Goal: Information Seeking & Learning: Learn about a topic

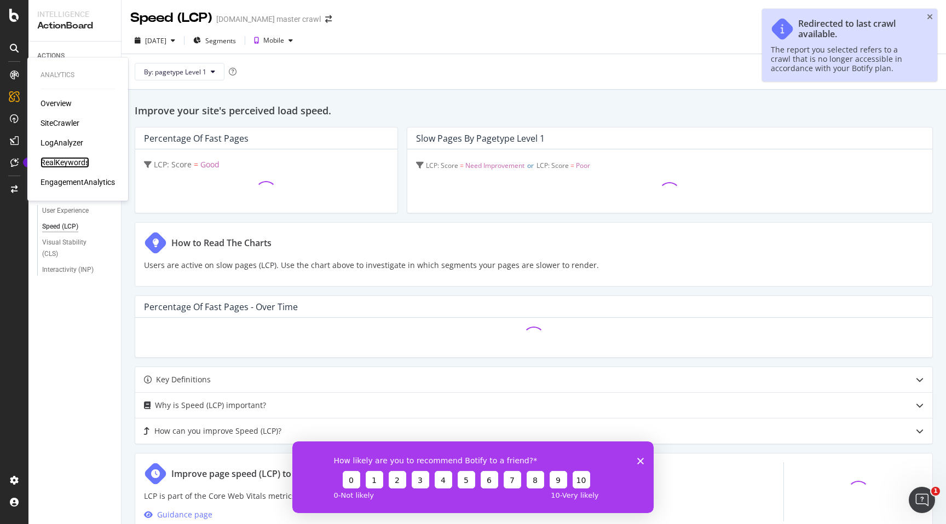
click at [69, 166] on div "RealKeywords" at bounding box center [65, 162] width 49 height 11
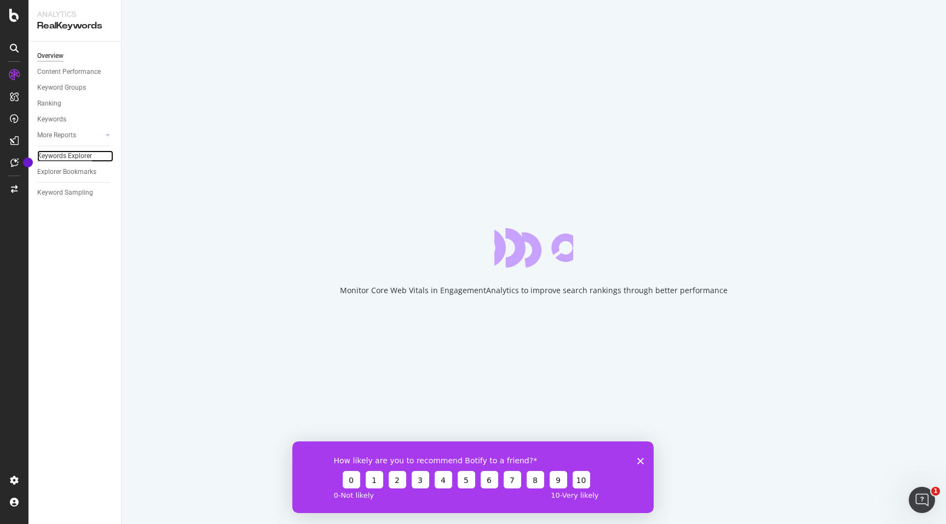
click at [89, 157] on div "Keywords Explorer" at bounding box center [64, 156] width 55 height 11
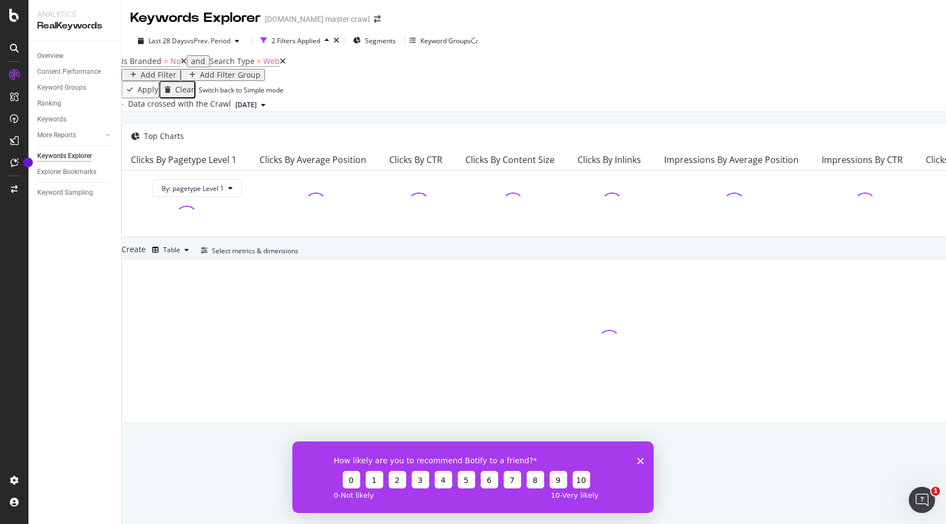
click at [641, 461] on polygon "Close survey" at bounding box center [640, 461] width 7 height 7
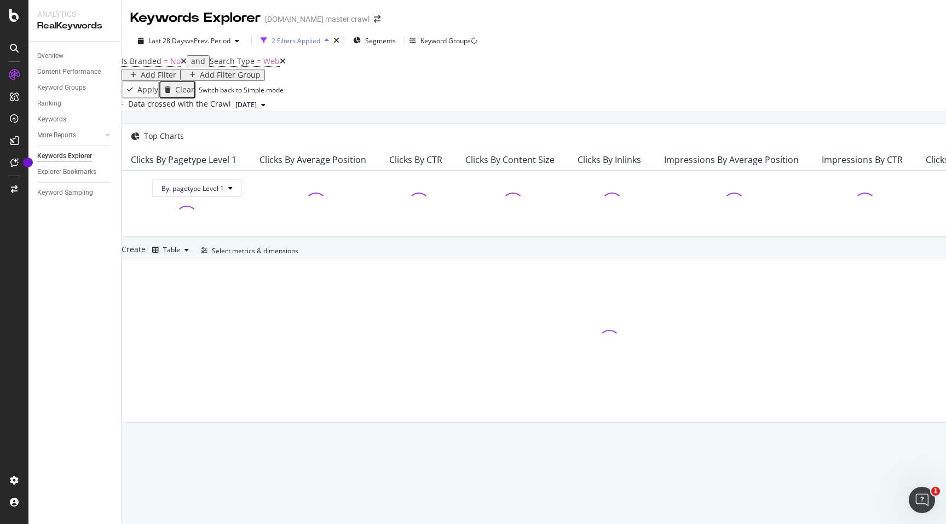
click at [313, 41] on div "2 Filters Applied" at bounding box center [295, 40] width 49 height 9
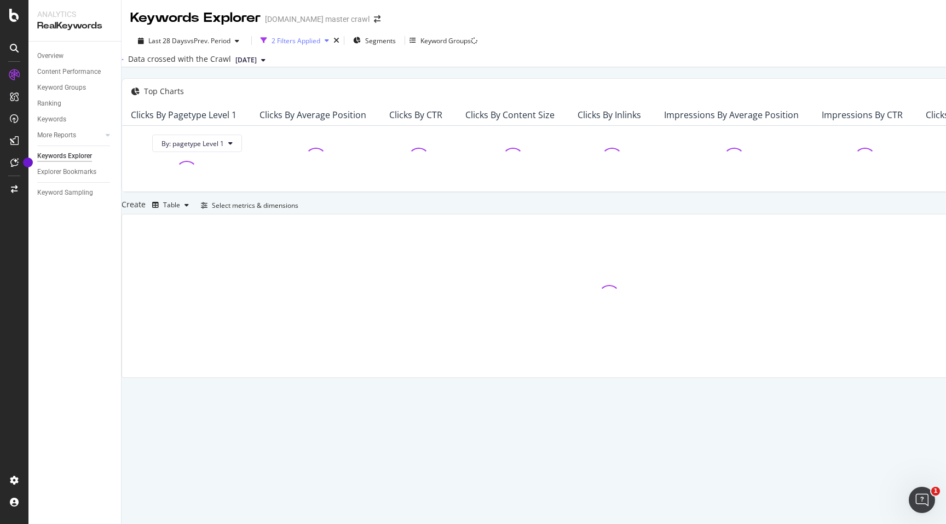
click at [303, 36] on div "2 Filters Applied" at bounding box center [295, 40] width 49 height 9
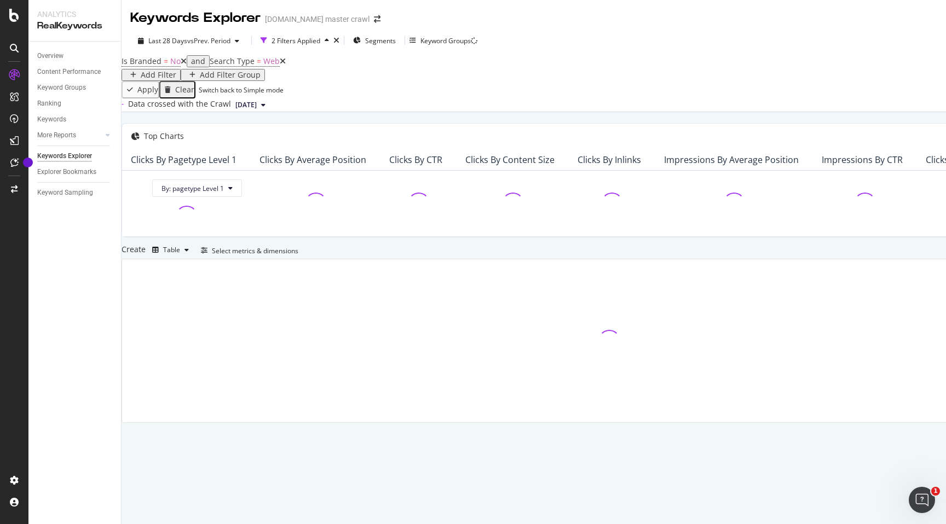
click at [176, 74] on div "Add Filter" at bounding box center [159, 75] width 36 height 9
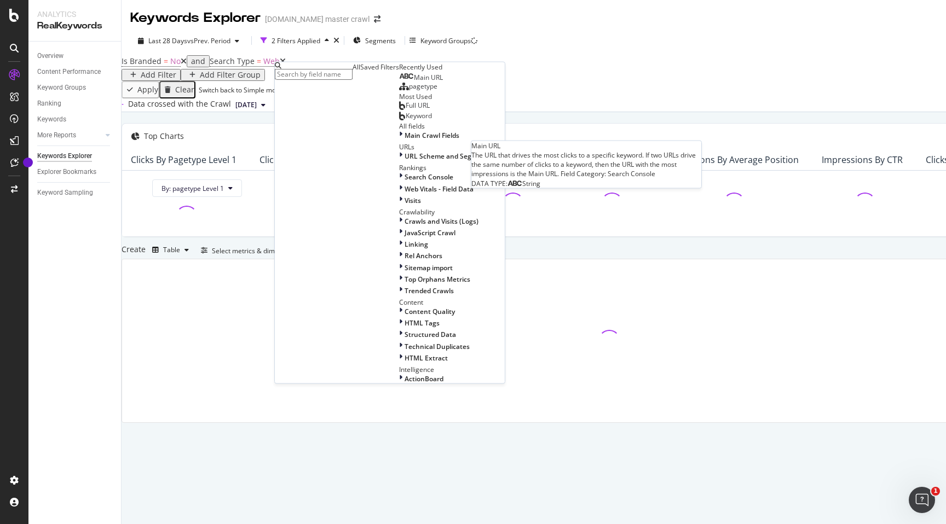
click at [414, 82] on span "Main URL" at bounding box center [428, 77] width 29 height 9
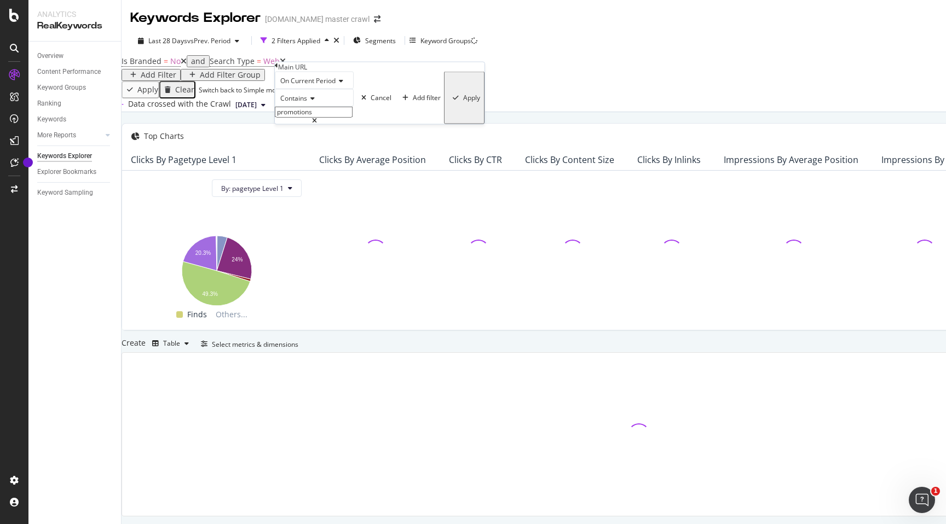
click at [305, 103] on span "Contains" at bounding box center [293, 98] width 27 height 9
click at [306, 118] on div "Equal to" at bounding box center [314, 112] width 78 height 11
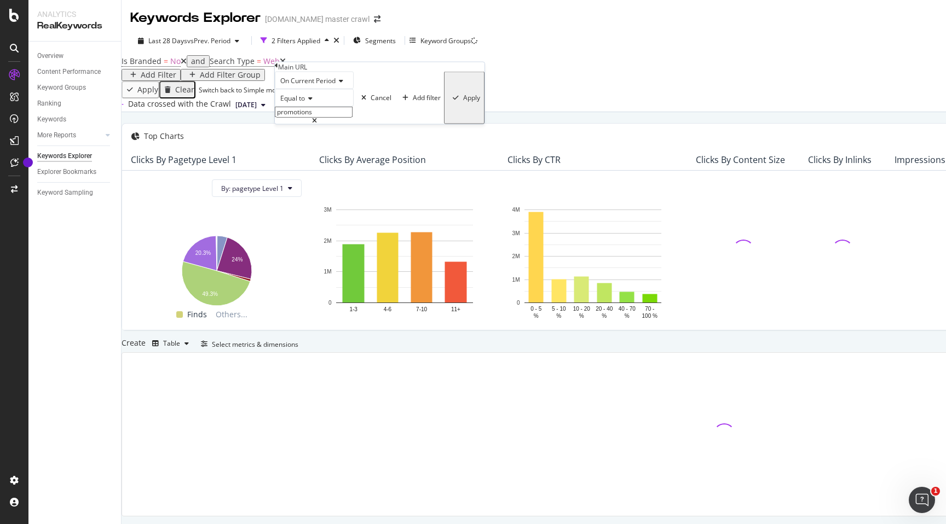
click at [306, 118] on input "promotions" at bounding box center [314, 112] width 78 height 11
paste input "[URL][DOMAIN_NAME]"
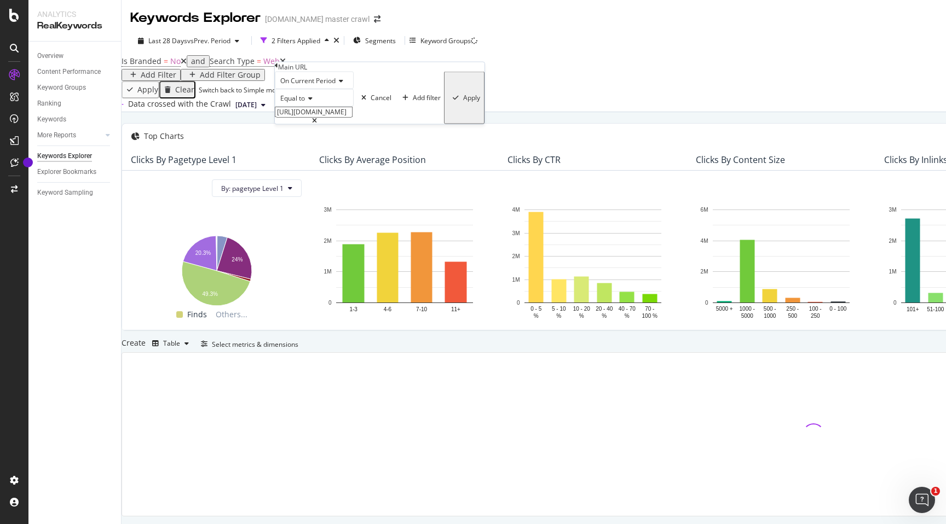
type input "[URL][DOMAIN_NAME]"
click at [463, 102] on div "Apply" at bounding box center [471, 98] width 17 height 8
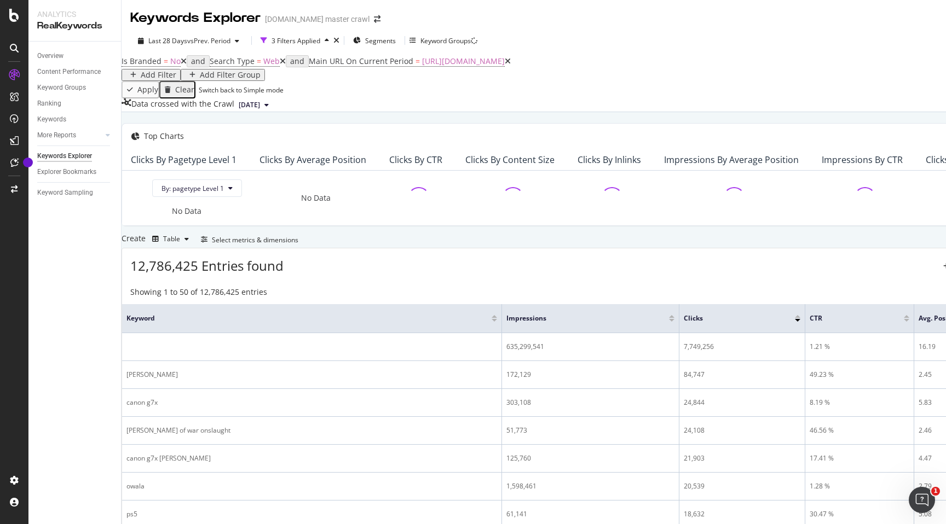
click at [441, 123] on div "By URL" at bounding box center [609, 117] width 975 height 11
click at [485, 66] on span "[URL][DOMAIN_NAME]" at bounding box center [463, 61] width 83 height 10
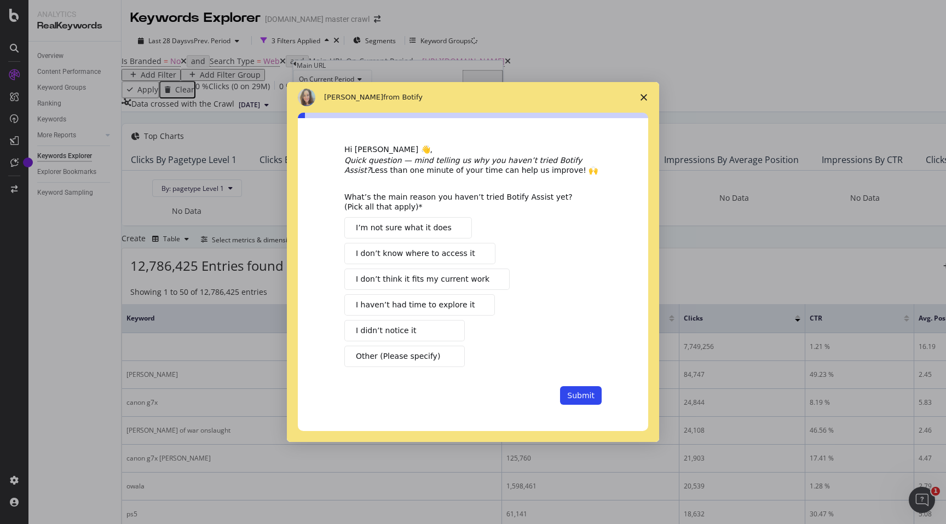
click at [646, 102] on span "Close survey" at bounding box center [643, 97] width 31 height 31
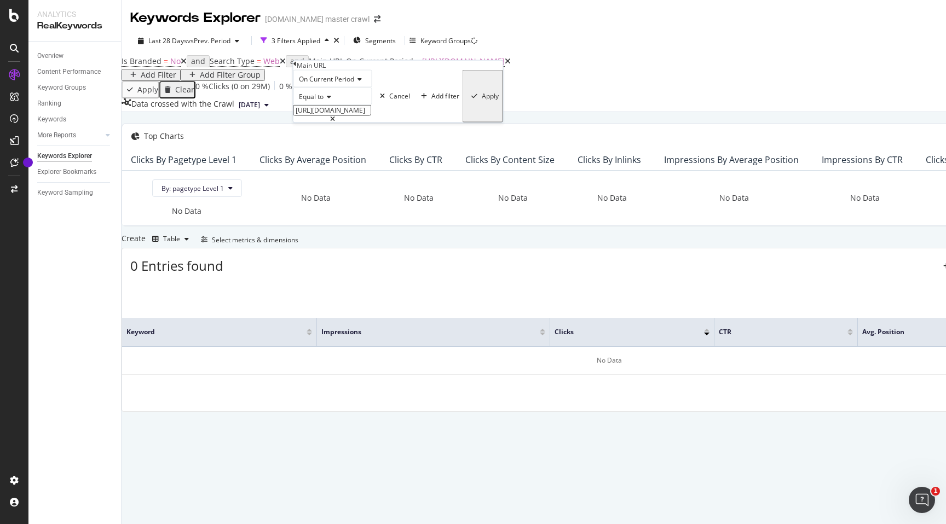
click at [482, 100] on div "Apply" at bounding box center [490, 96] width 17 height 8
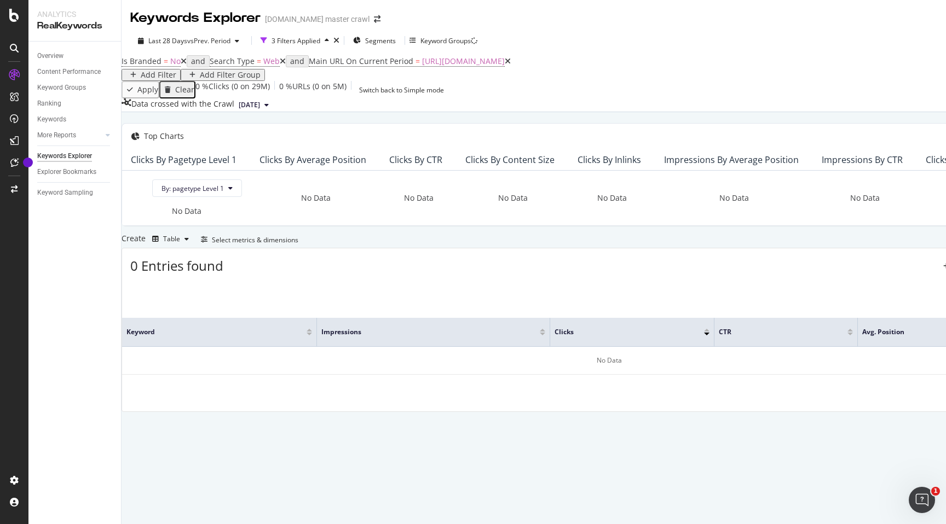
click at [280, 65] on icon at bounding box center [283, 61] width 6 height 8
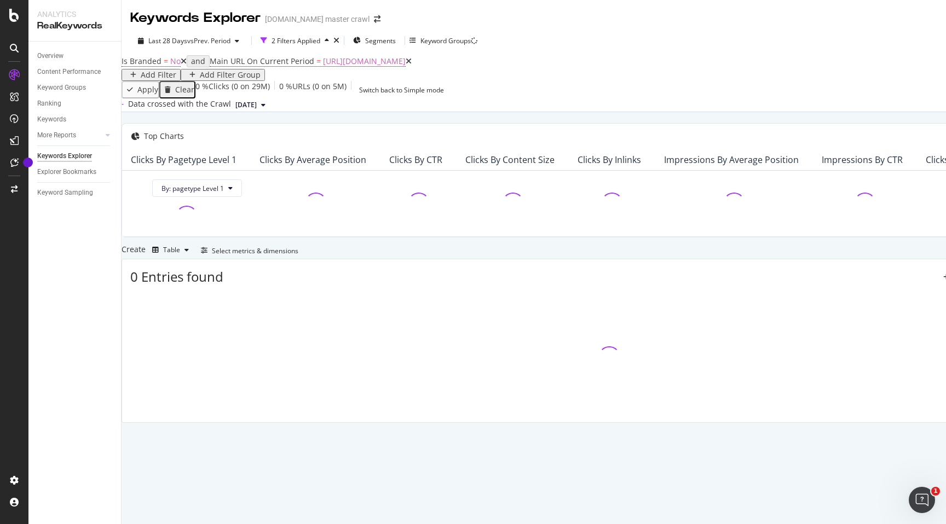
click at [186, 65] on icon at bounding box center [184, 61] width 6 height 8
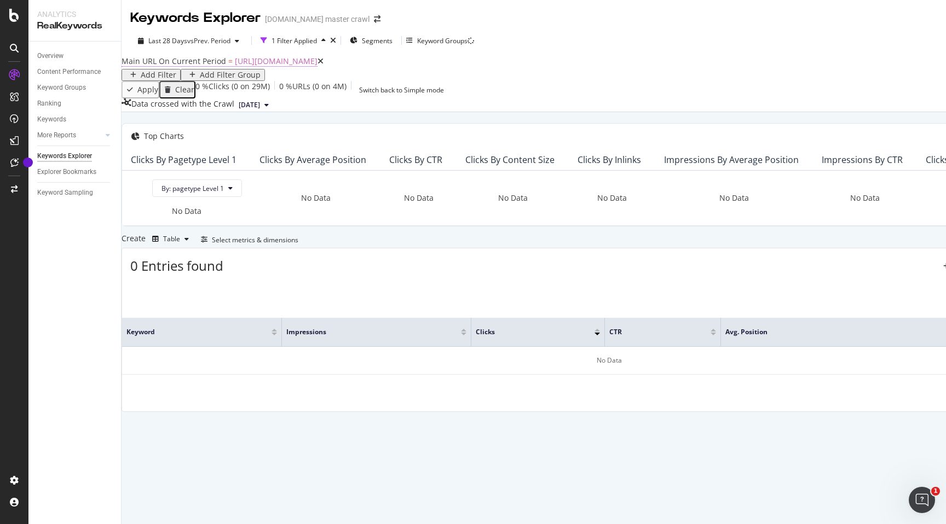
click at [317, 66] on span "[URL][DOMAIN_NAME]" at bounding box center [276, 61] width 83 height 10
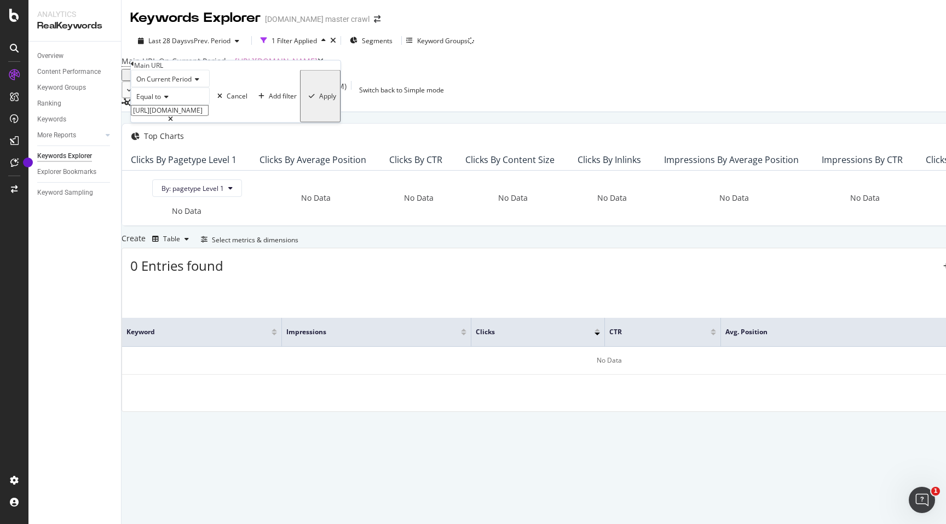
click at [173, 122] on icon at bounding box center [170, 118] width 5 height 7
click at [209, 116] on input "[URL][DOMAIN_NAME]" at bounding box center [170, 110] width 78 height 11
paste input "[URL][DOMAIN_NAME]"
type input "[URL][DOMAIN_NAME]"
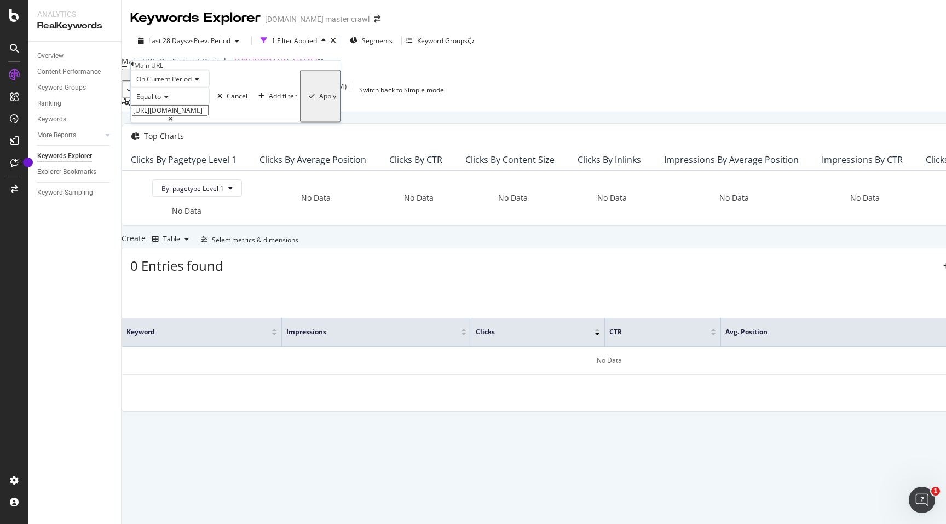
scroll to position [0, 0]
click at [319, 100] on div "Apply" at bounding box center [327, 96] width 17 height 8
